Goal: Register for event/course

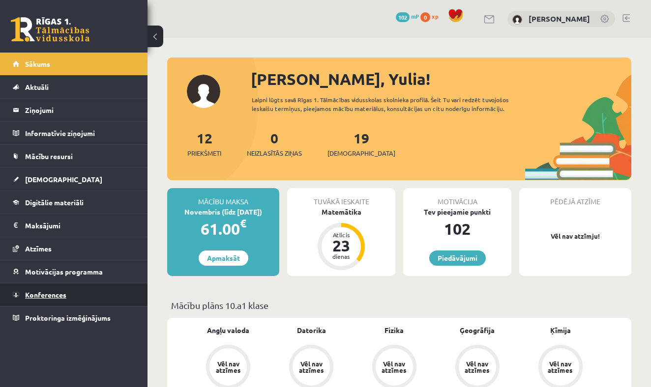
click at [40, 298] on span "Konferences" at bounding box center [45, 294] width 41 height 9
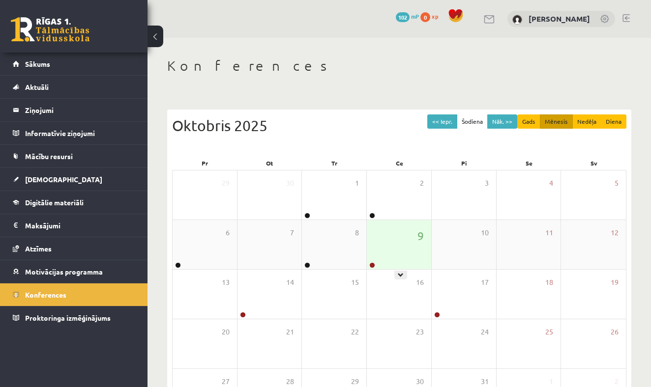
click at [403, 249] on div "9" at bounding box center [399, 244] width 64 height 49
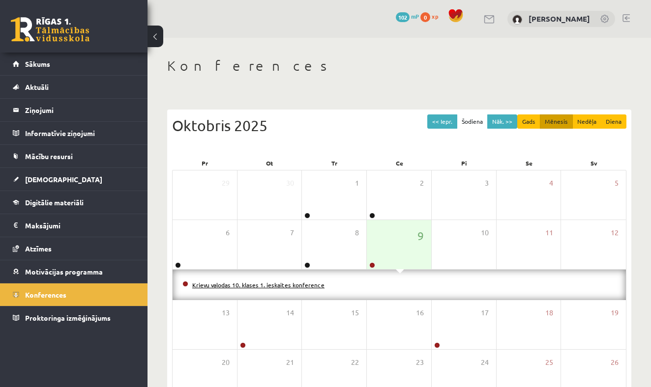
click at [315, 285] on link "Krievu valodas 10. klases 1. ieskaites konference" at bounding box center [258, 285] width 132 height 8
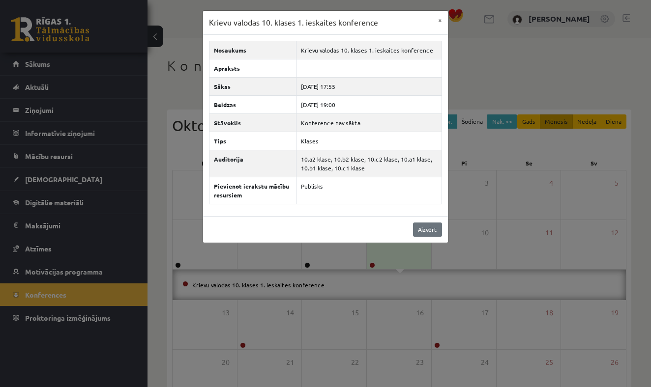
click at [430, 229] on link "Aizvērt" at bounding box center [427, 230] width 29 height 14
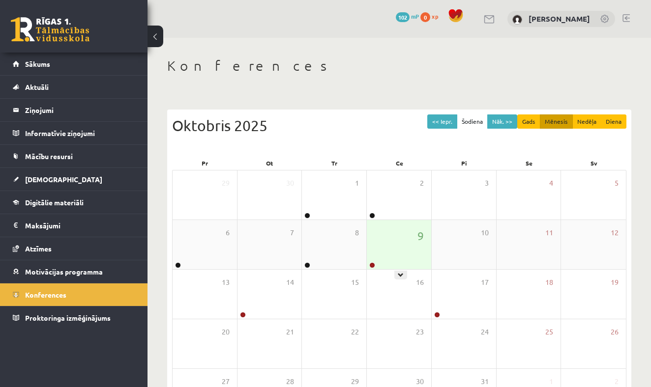
click at [400, 246] on div "9" at bounding box center [399, 244] width 64 height 49
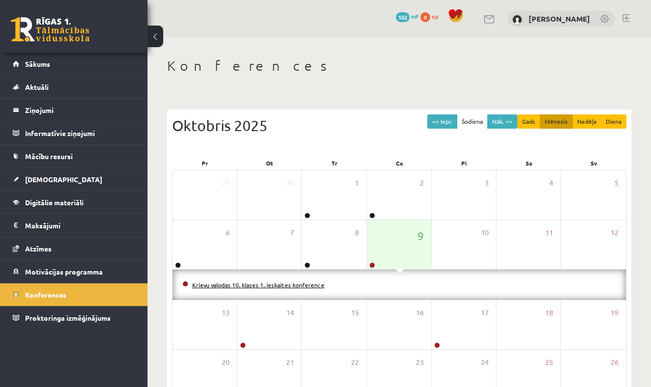
click at [295, 284] on link "Krievu valodas 10. klases 1. ieskaites konference" at bounding box center [258, 285] width 132 height 8
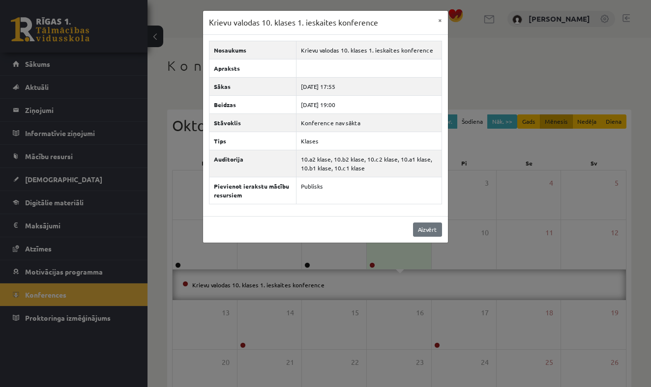
click at [422, 229] on link "Aizvērt" at bounding box center [427, 230] width 29 height 14
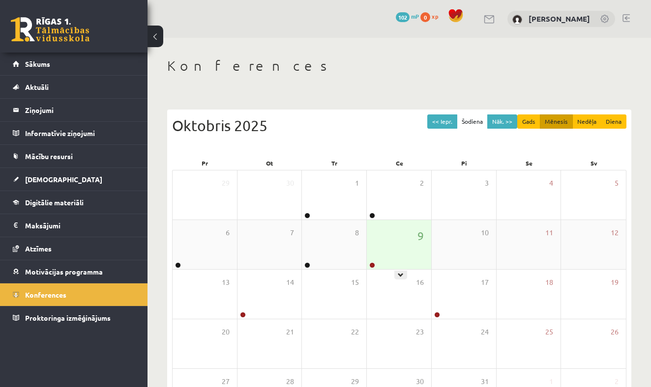
click at [392, 242] on div "9" at bounding box center [399, 244] width 64 height 49
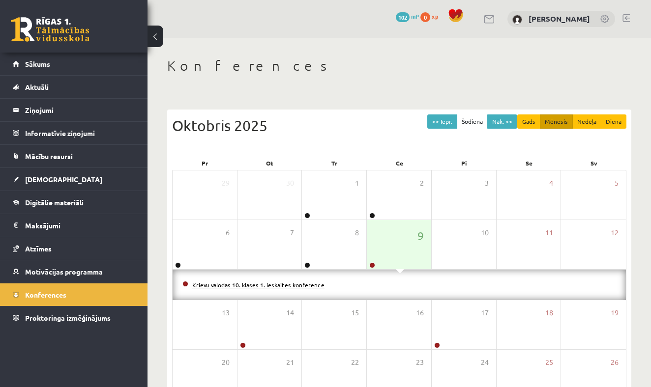
click at [308, 286] on link "Krievu valodas 10. klases 1. ieskaites konference" at bounding box center [258, 285] width 132 height 8
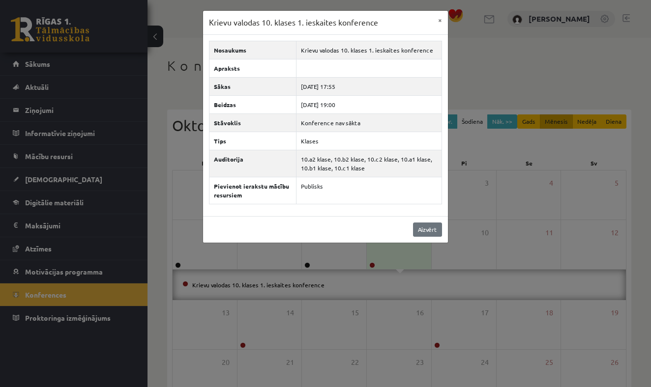
click at [428, 232] on link "Aizvērt" at bounding box center [427, 230] width 29 height 14
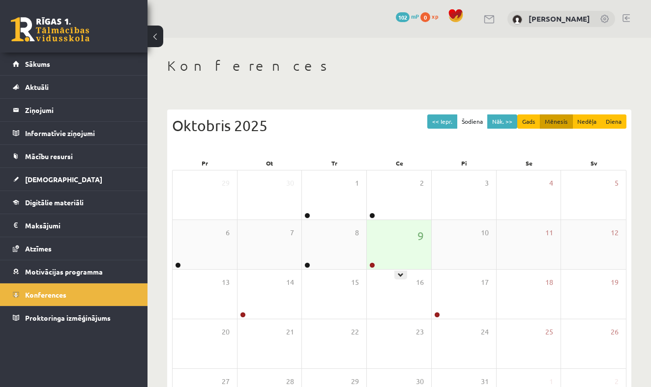
click at [401, 235] on div "9" at bounding box center [399, 244] width 64 height 49
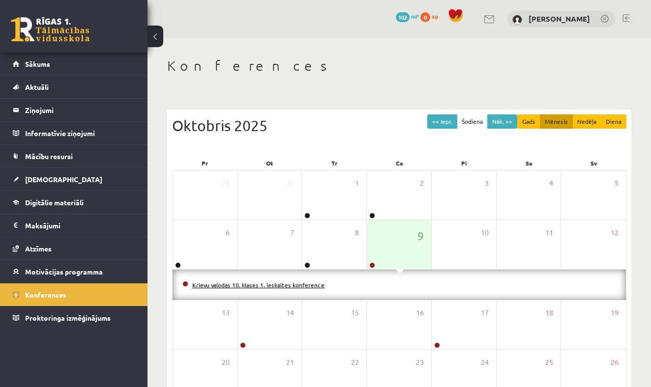
click at [307, 285] on link "Krievu valodas 10. klases 1. ieskaites konference" at bounding box center [258, 285] width 132 height 8
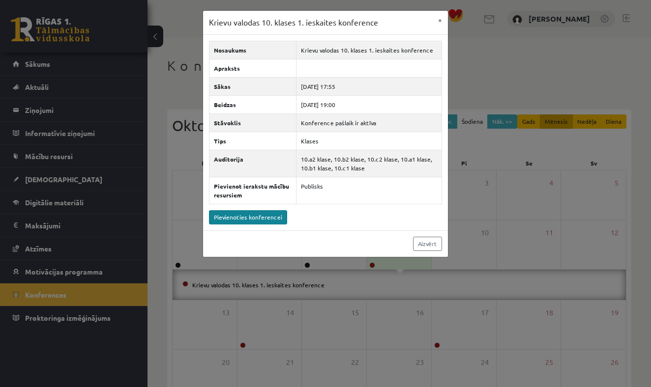
click at [259, 214] on link "Pievienoties konferencei" at bounding box center [248, 217] width 78 height 14
